Goal: Find specific page/section: Find specific page/section

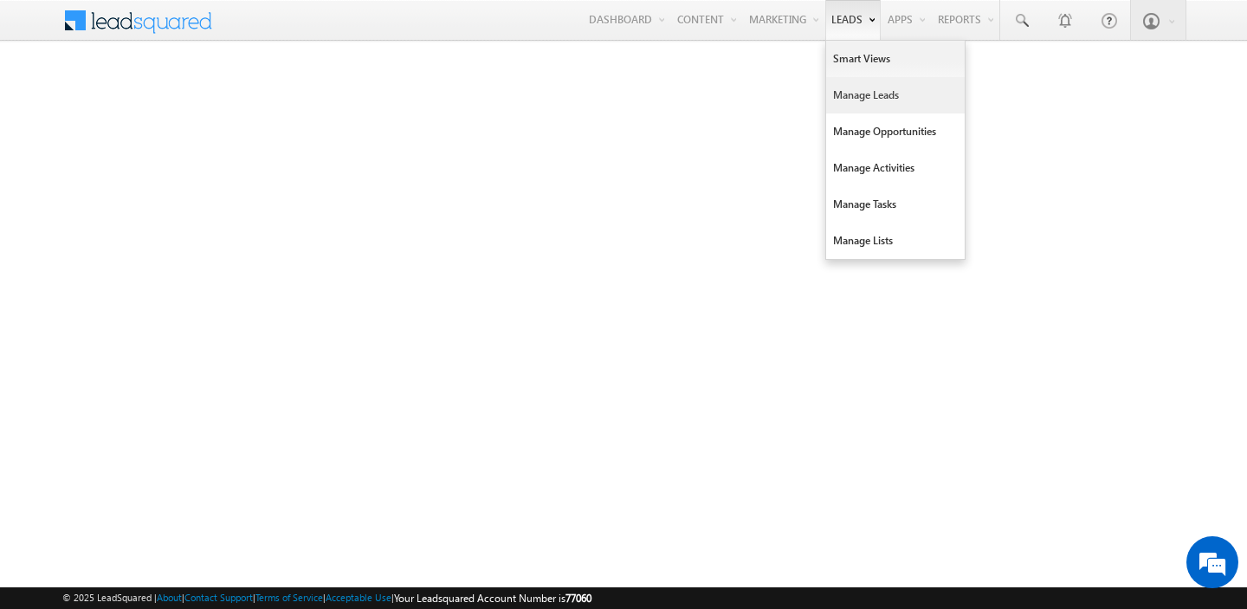
click at [876, 91] on link "Manage Leads" at bounding box center [895, 95] width 139 height 36
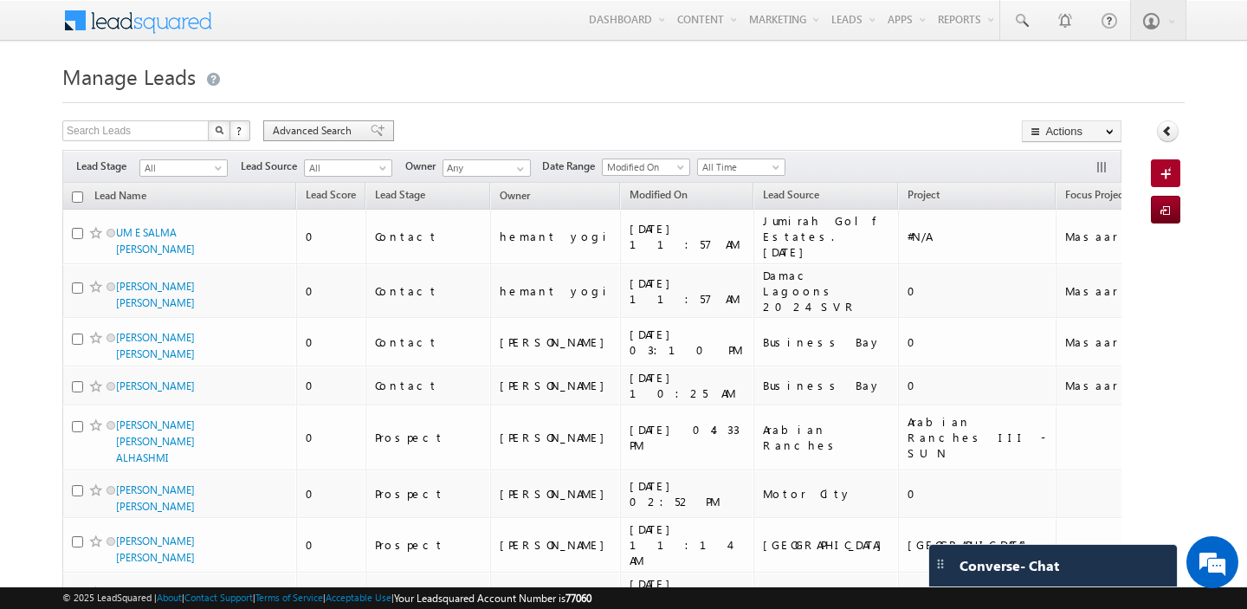
click at [303, 135] on span "Advanced Search" at bounding box center [315, 131] width 84 height 16
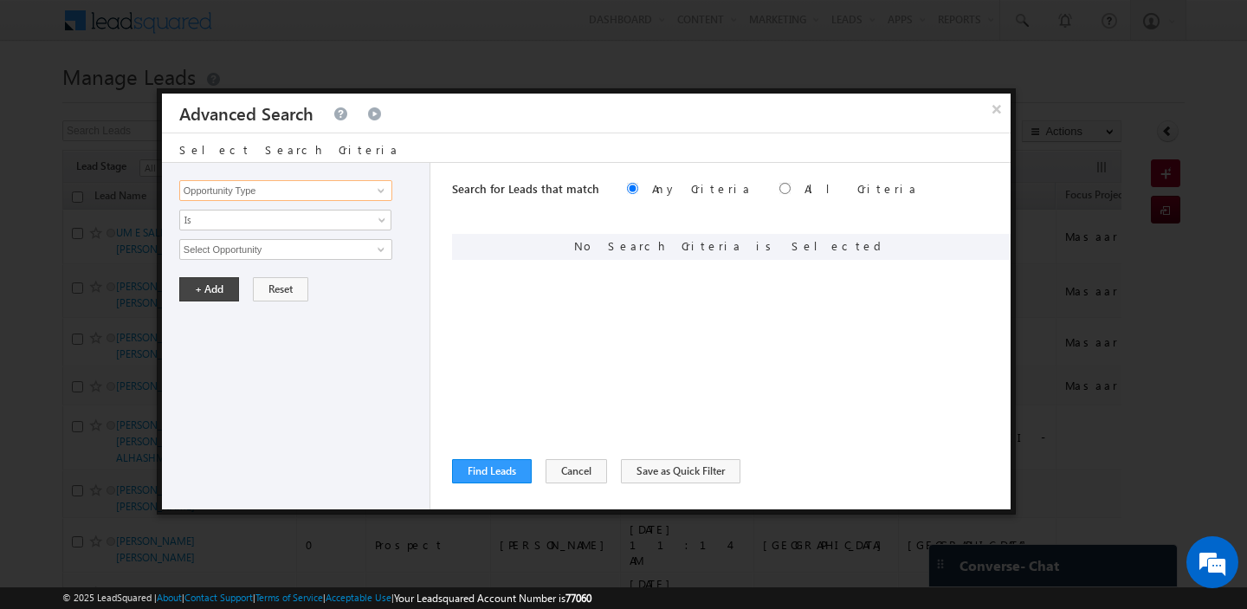
click at [304, 194] on input "Opportunity Type" at bounding box center [285, 190] width 213 height 21
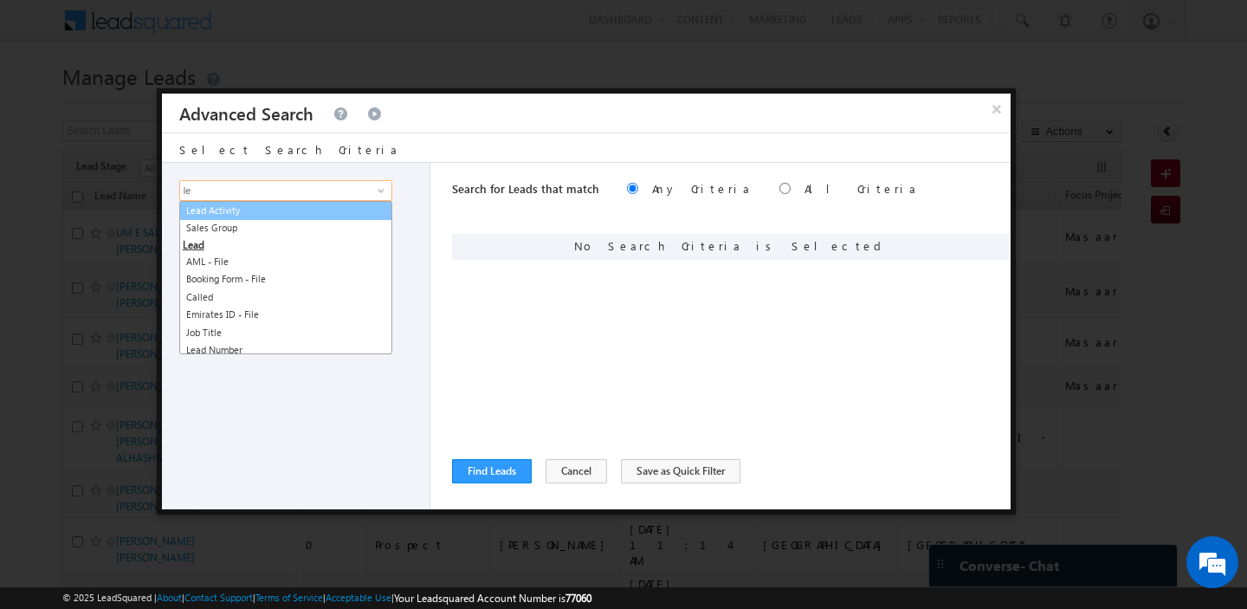
click at [310, 214] on link "Lead Activity" at bounding box center [285, 211] width 213 height 20
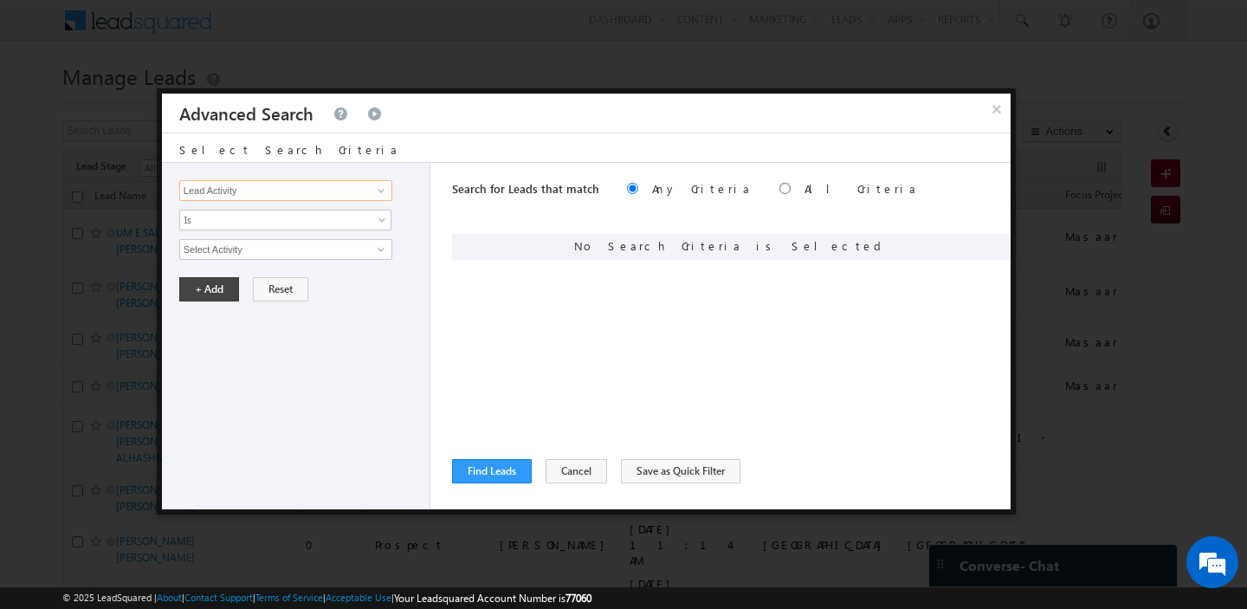
type input "Lead Activity"
click at [281, 252] on input "Select Activity" at bounding box center [285, 249] width 213 height 21
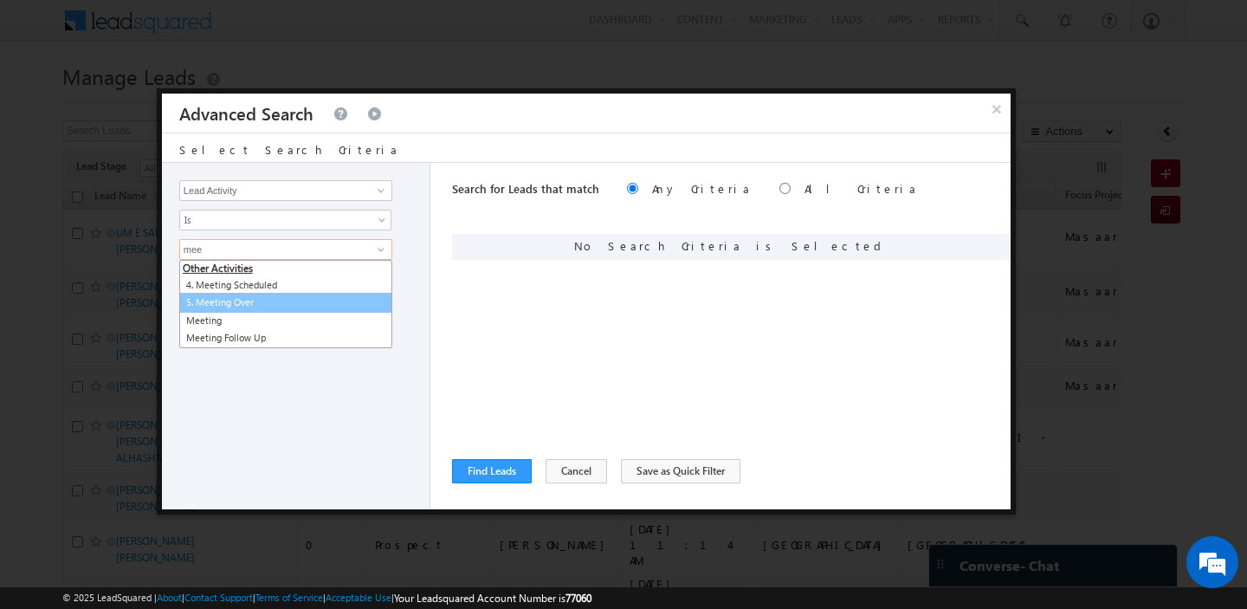
click at [264, 304] on link "5. Meeting Over" at bounding box center [285, 303] width 213 height 20
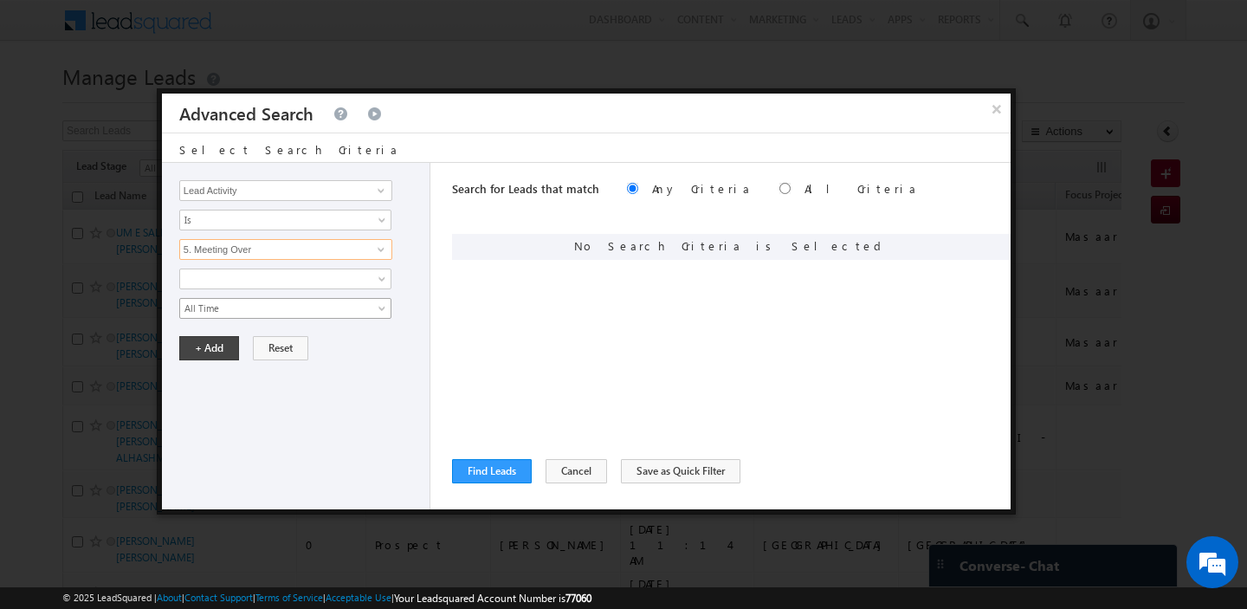
type input "5. Meeting Over"
click at [224, 311] on span "All Time" at bounding box center [274, 309] width 188 height 16
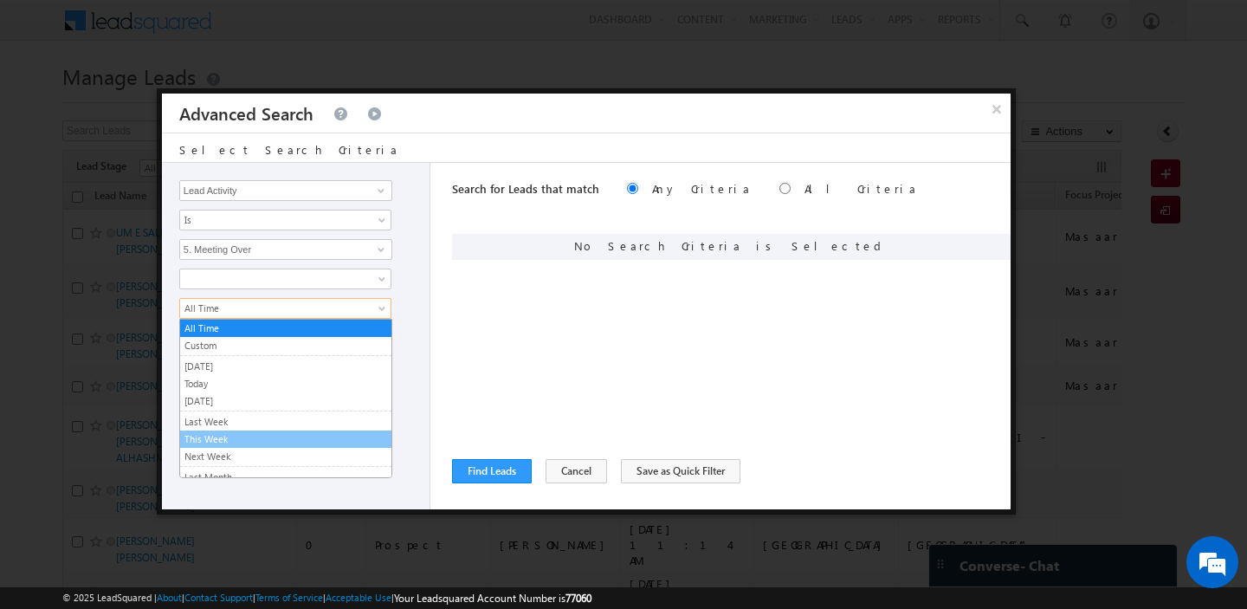
click at [219, 435] on link "This Week" at bounding box center [285, 439] width 211 height 16
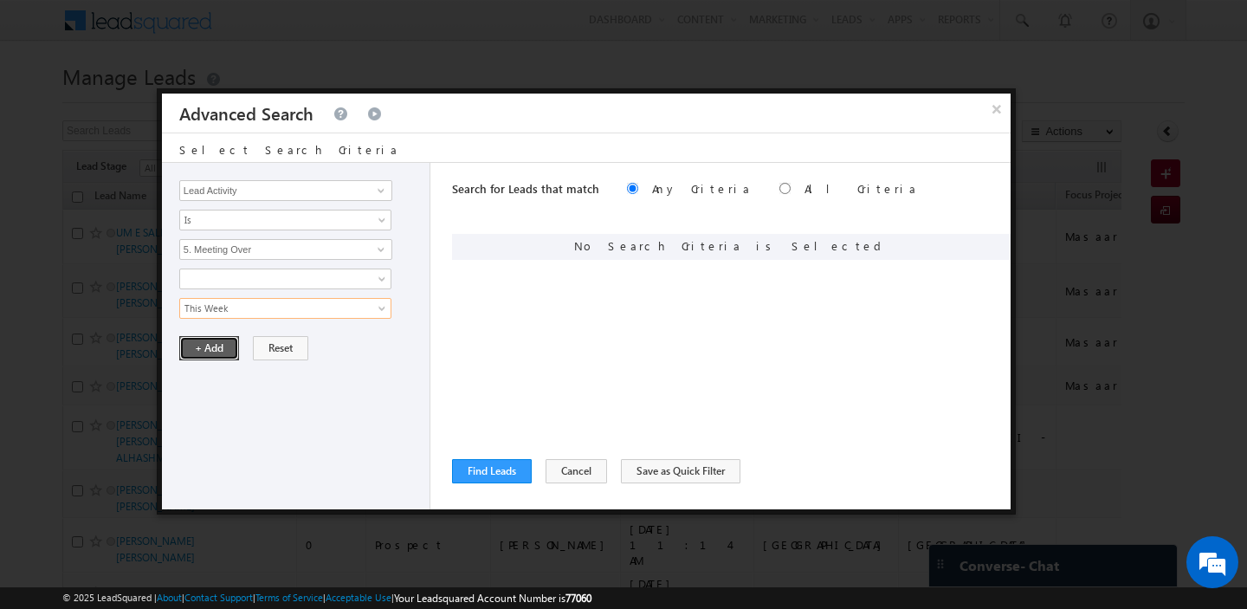
click at [204, 352] on button "+ Add" at bounding box center [209, 348] width 60 height 24
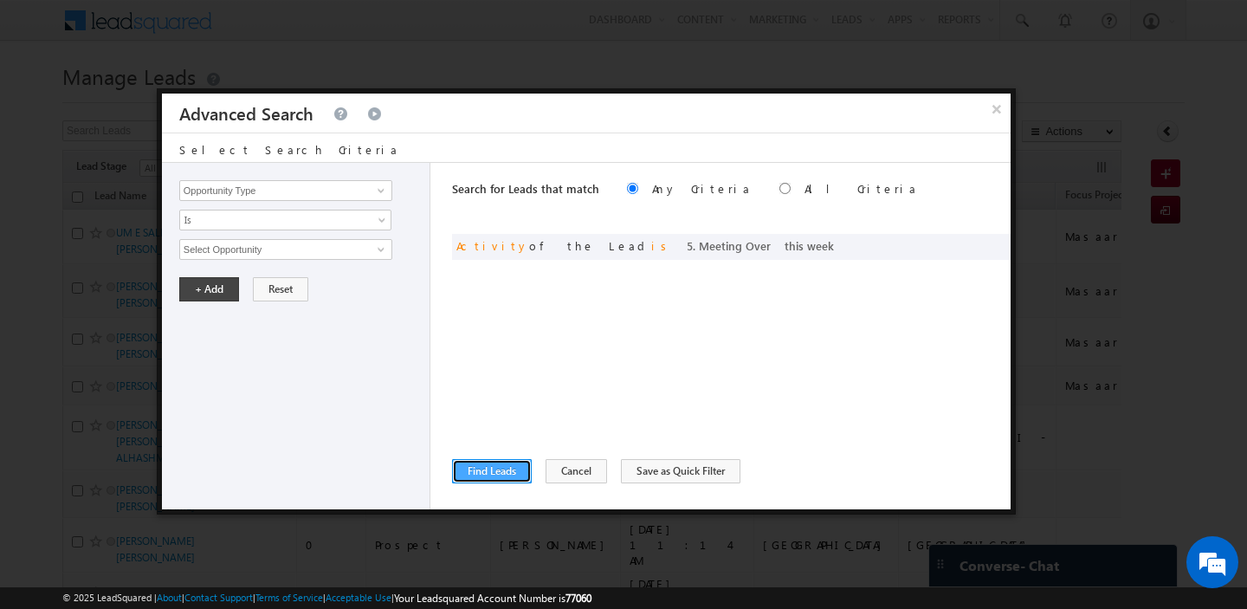
click at [480, 470] on button "Find Leads" at bounding box center [492, 471] width 80 height 24
